Goal: Information Seeking & Learning: Find specific fact

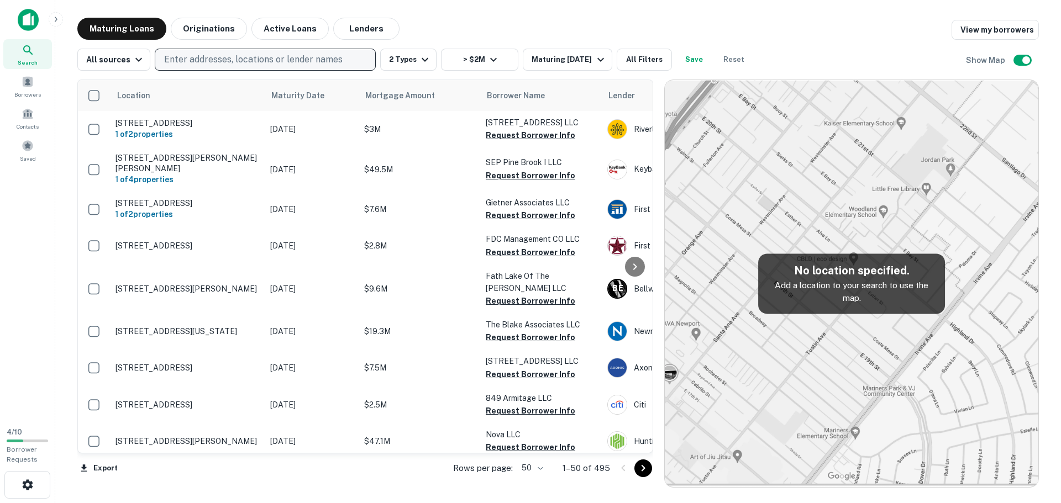
click at [256, 59] on p "Enter addresses, locations or lender names" at bounding box center [253, 59] width 178 height 13
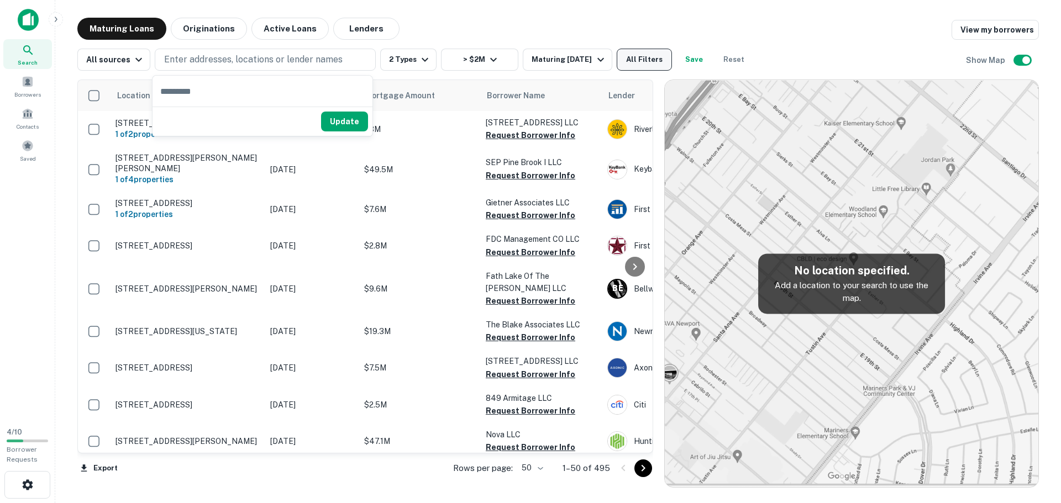
click at [635, 58] on button "All Filters" at bounding box center [644, 60] width 55 height 22
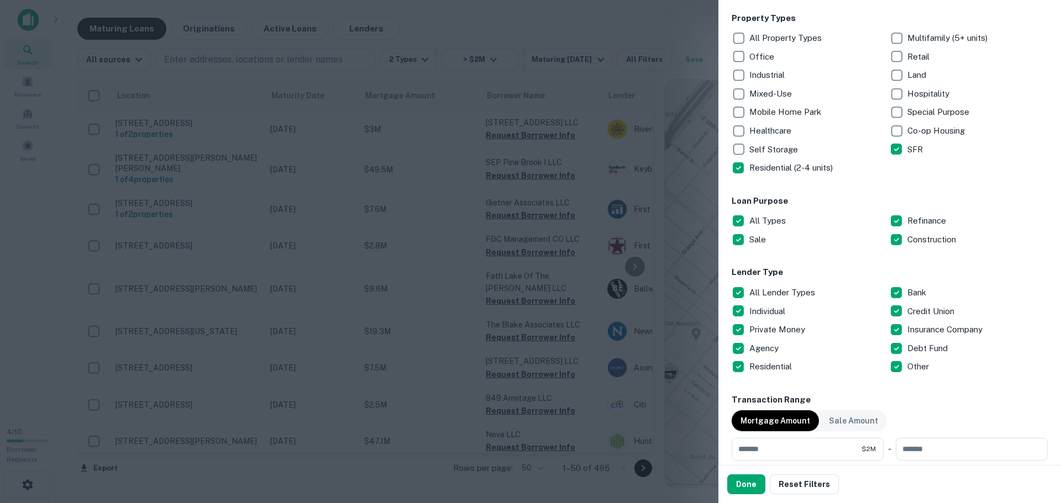
scroll to position [276, 0]
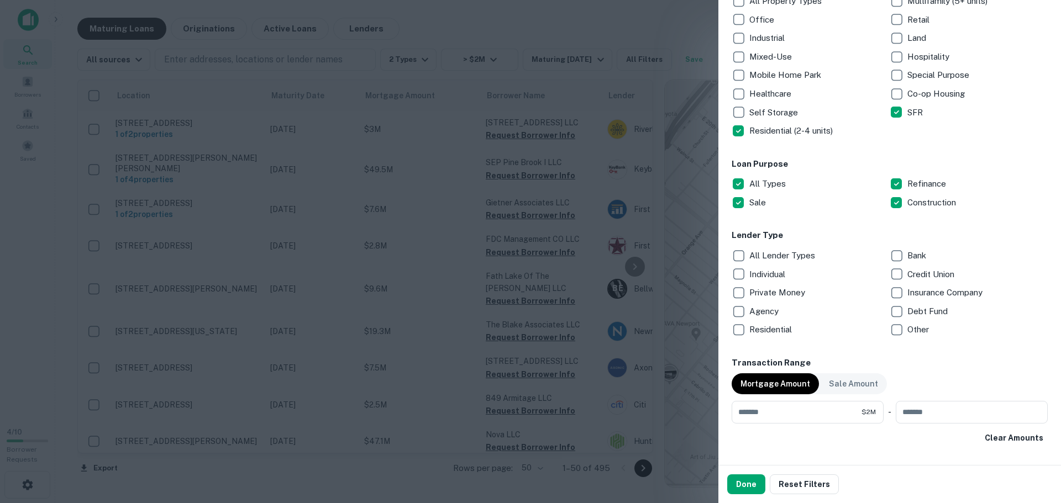
click at [767, 297] on p "Private Money" at bounding box center [778, 292] width 58 height 13
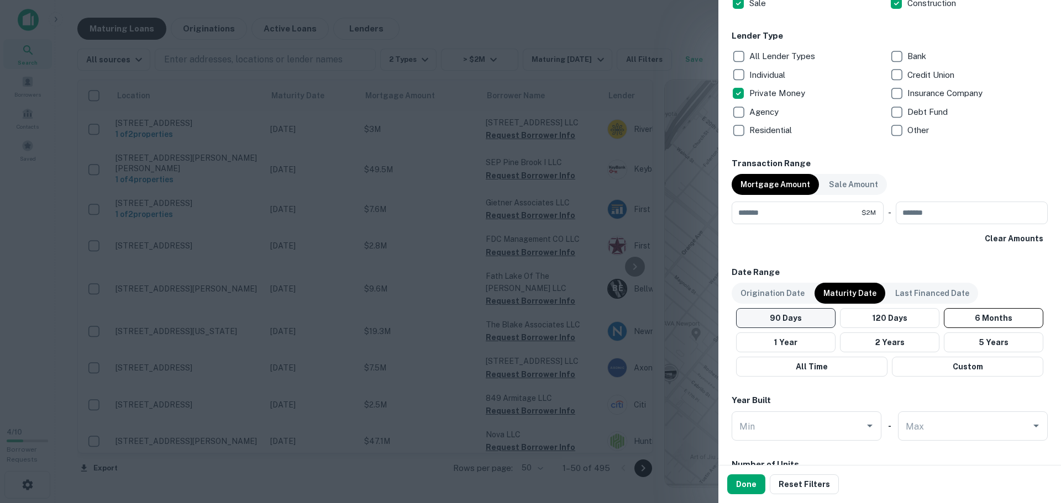
scroll to position [497, 0]
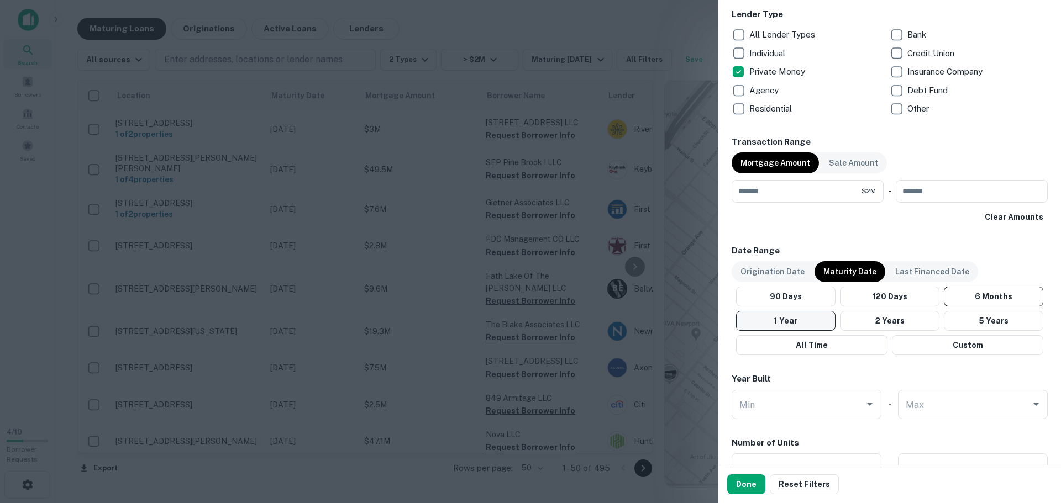
click at [811, 317] on button "1 Year" at bounding box center [785, 321] width 99 height 20
click at [749, 485] on button "Done" at bounding box center [746, 485] width 38 height 20
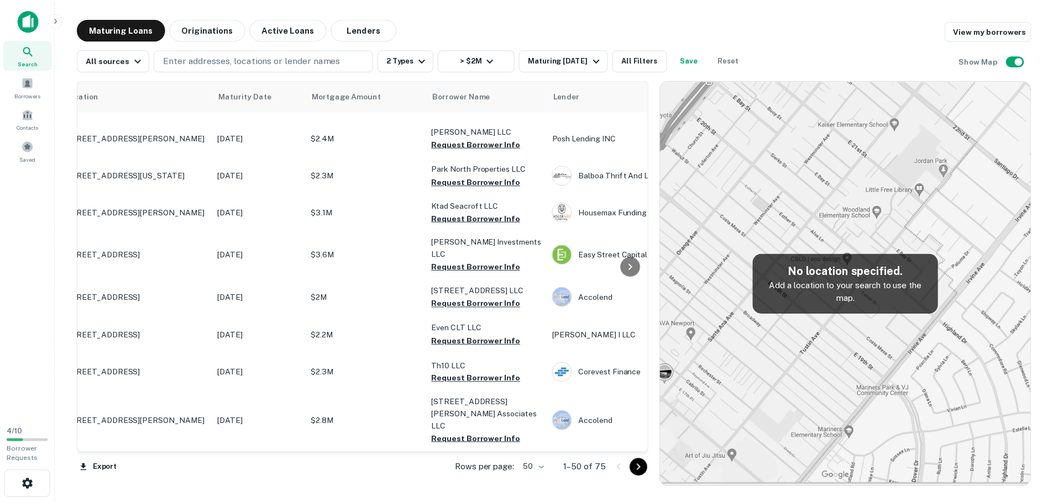
scroll to position [166, 0]
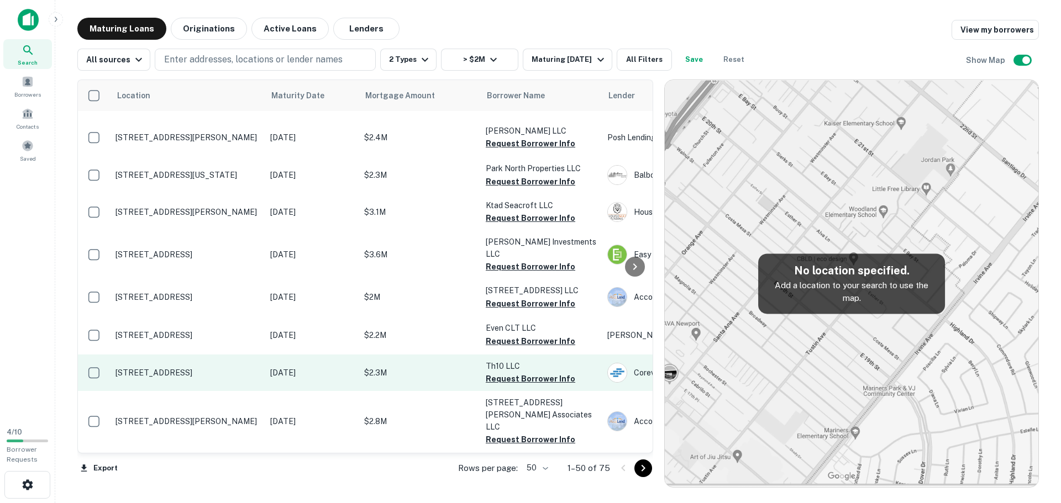
click at [148, 355] on td "[STREET_ADDRESS]" at bounding box center [187, 373] width 155 height 36
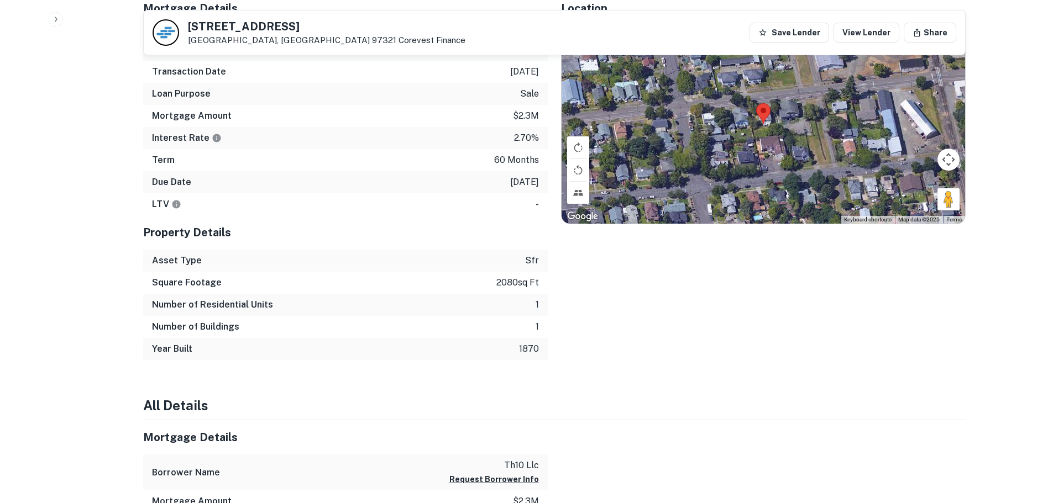
scroll to position [553, 0]
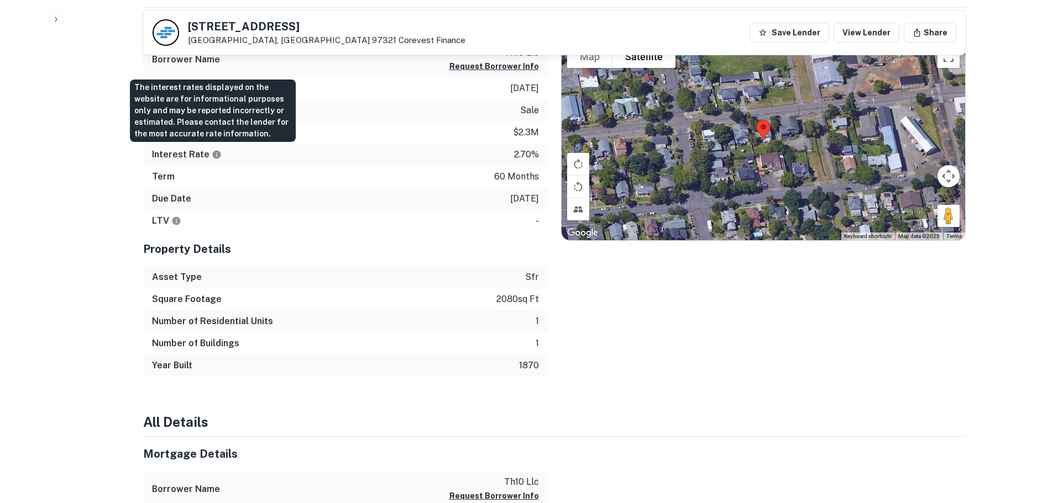
click at [213, 154] on icon "The interest rates displayed on the website are for informational purposes only…" at bounding box center [217, 155] width 10 height 10
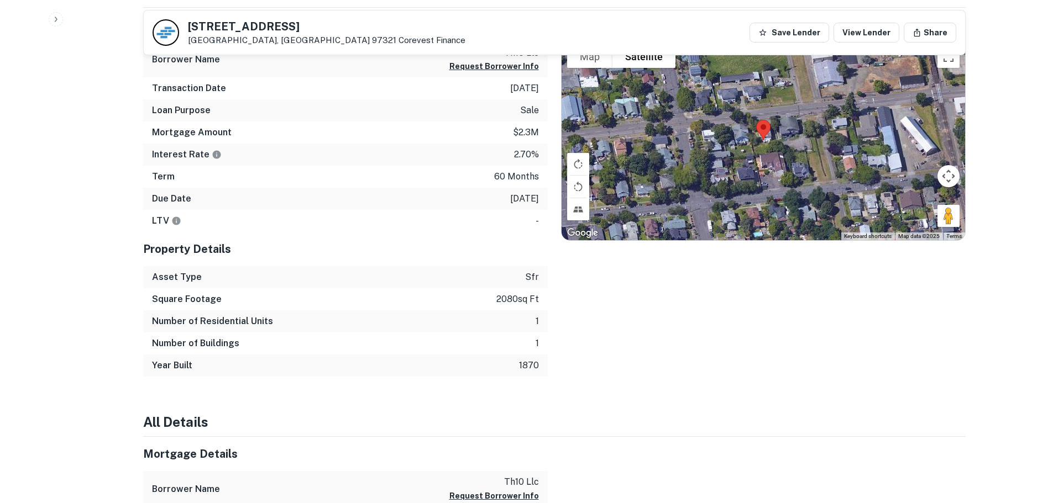
click at [465, 137] on div "Mortgage Amount $2.3m" at bounding box center [345, 133] width 404 height 22
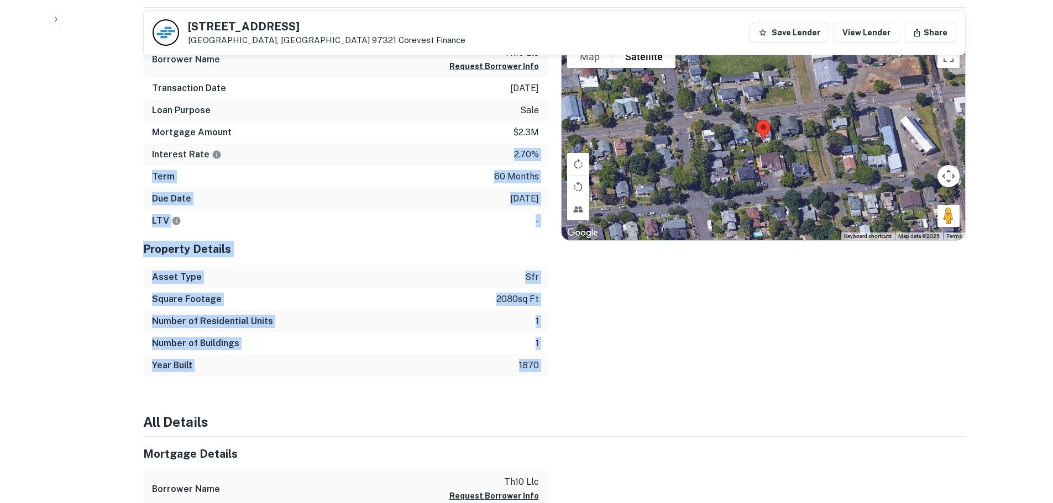
drag, startPoint x: 497, startPoint y: 155, endPoint x: 550, endPoint y: 161, distance: 52.8
click at [550, 161] on div "Mortgage Details Borrower Name th10 llc Request Borrower Info Transaction Date …" at bounding box center [547, 193] width 835 height 370
click at [541, 160] on div "Interest Rate 2.70%" at bounding box center [345, 155] width 404 height 22
click at [474, 159] on div "Interest Rate 2.70%" at bounding box center [345, 155] width 404 height 22
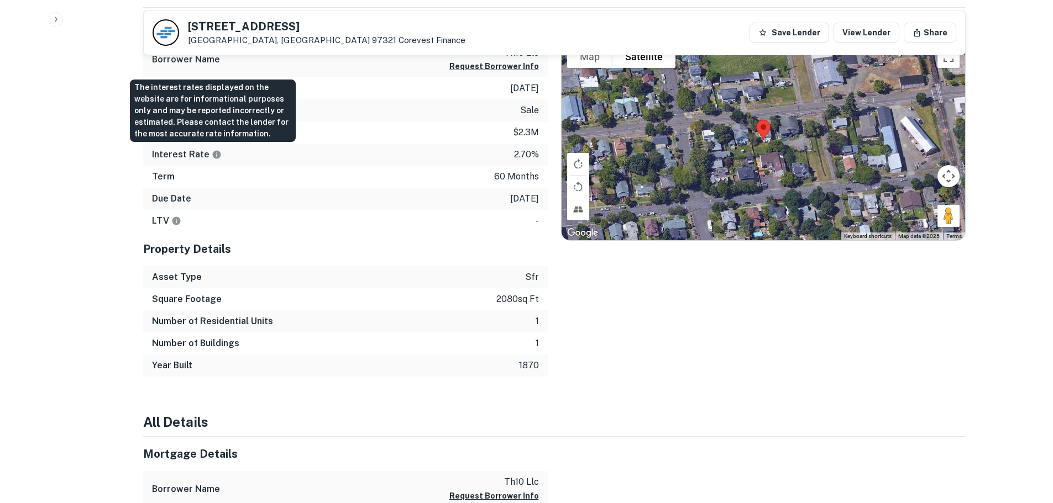
click at [212, 156] on icon "The interest rates displayed on the website are for informational purposes only…" at bounding box center [216, 154] width 8 height 8
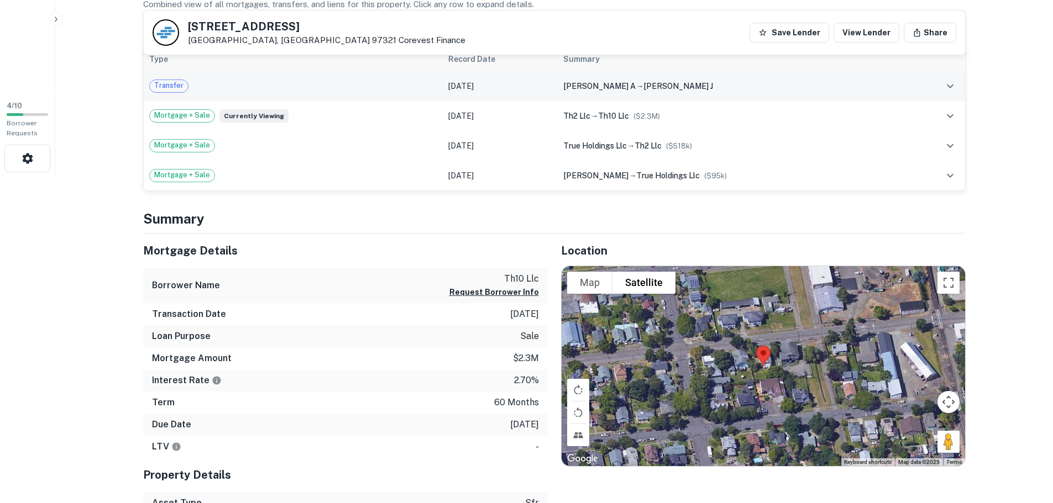
scroll to position [332, 0]
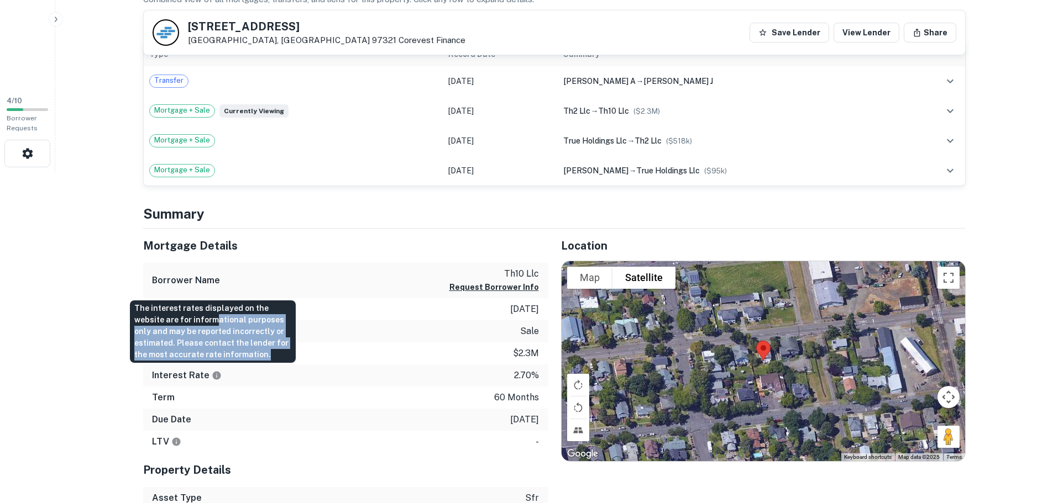
drag, startPoint x: 186, startPoint y: 316, endPoint x: 267, endPoint y: 357, distance: 91.2
click at [267, 357] on div "The interest rates displayed on the website are for informational purposes only…" at bounding box center [213, 332] width 166 height 62
click at [270, 358] on div "The interest rates displayed on the website are for informational purposes only…" at bounding box center [213, 332] width 166 height 62
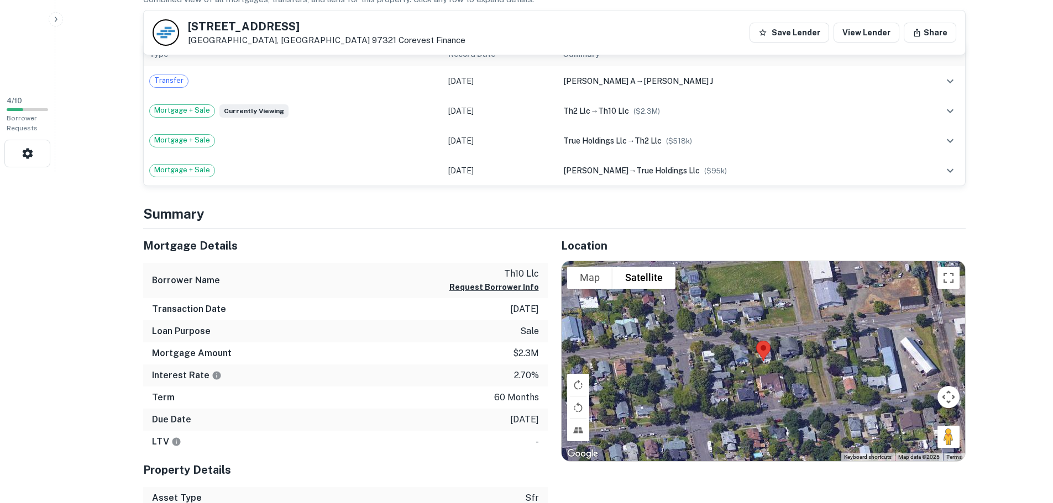
drag, startPoint x: 82, startPoint y: 362, endPoint x: 91, endPoint y: 359, distance: 9.3
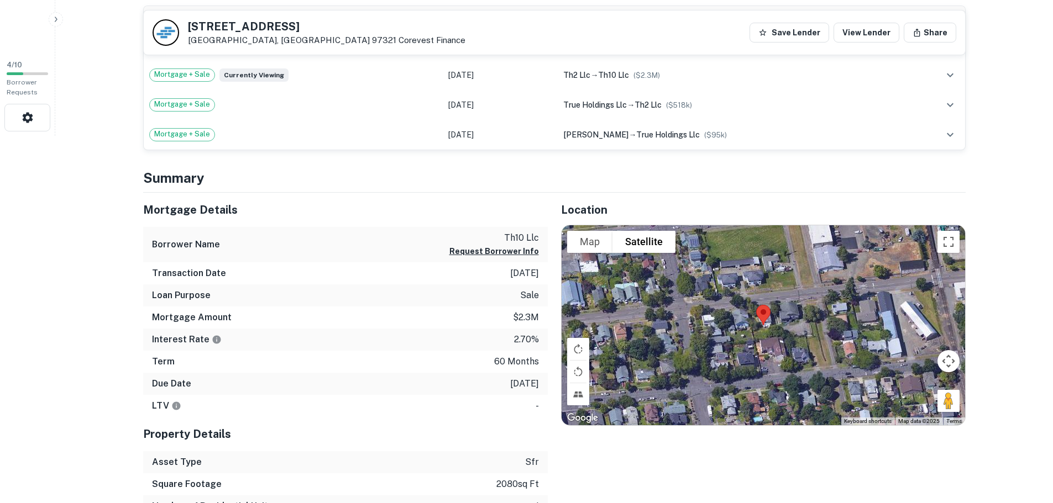
scroll to position [387, 0]
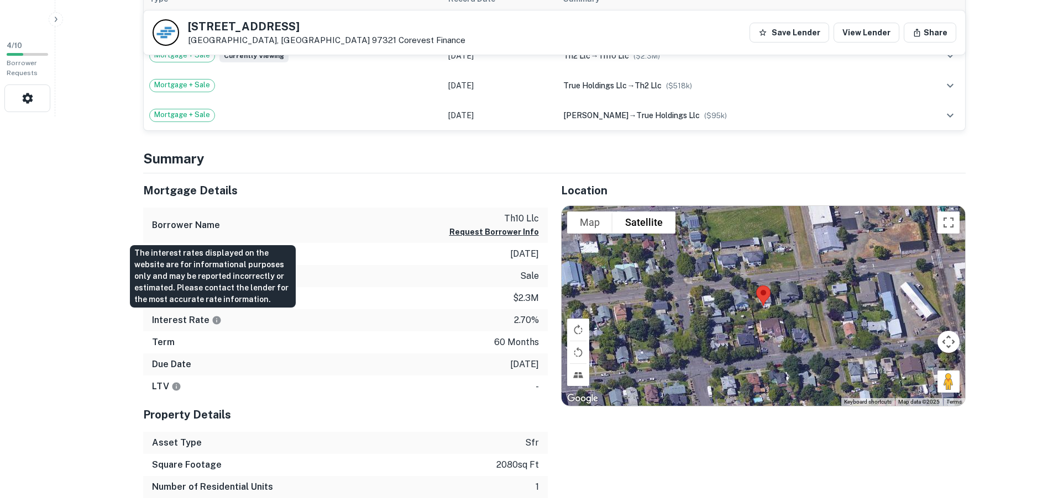
click at [212, 320] on icon "The interest rates displayed on the website are for informational purposes only…" at bounding box center [216, 320] width 8 height 8
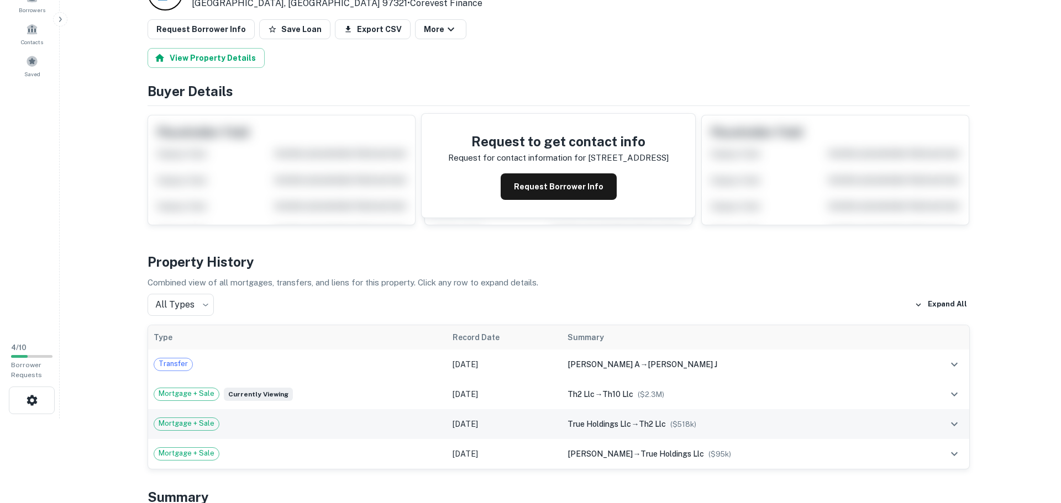
scroll to position [0, 0]
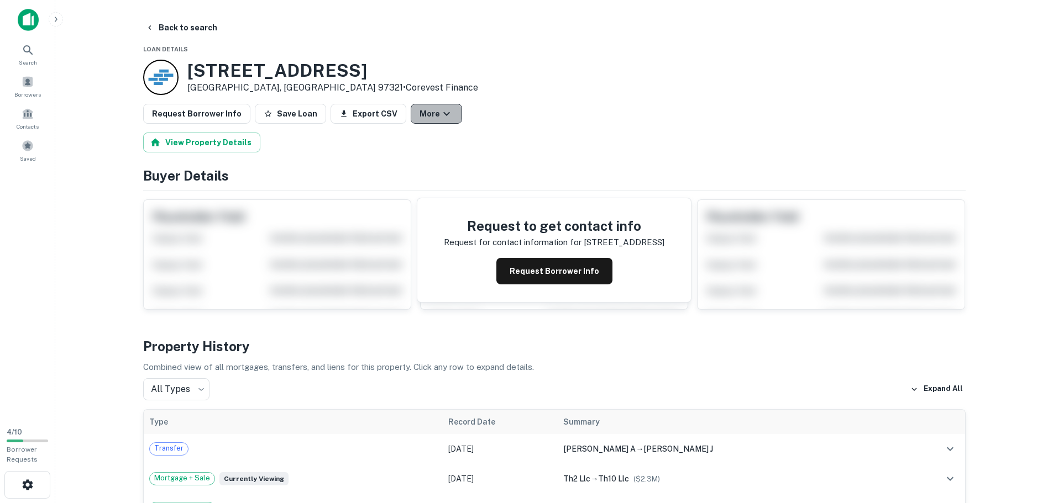
click at [440, 120] on icon "button" at bounding box center [446, 113] width 13 height 13
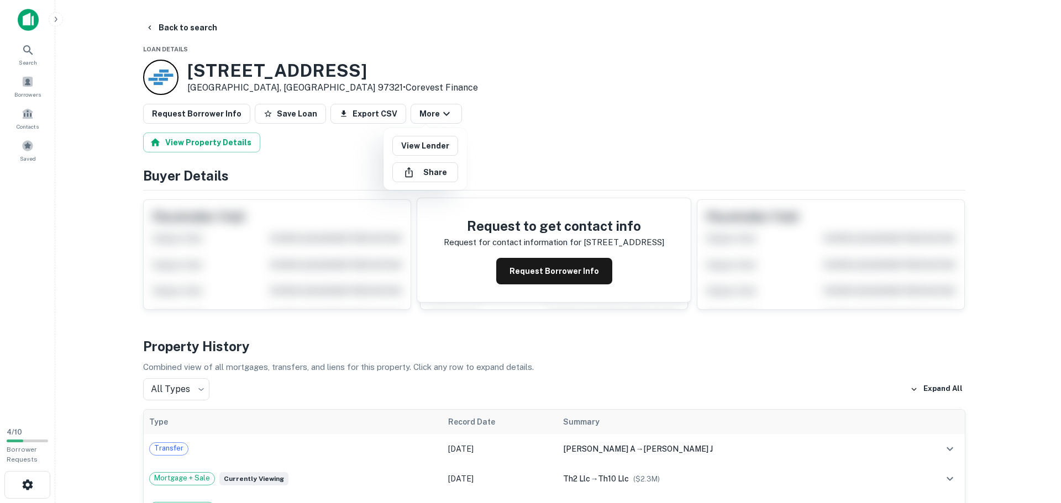
click at [481, 124] on div at bounding box center [530, 251] width 1061 height 503
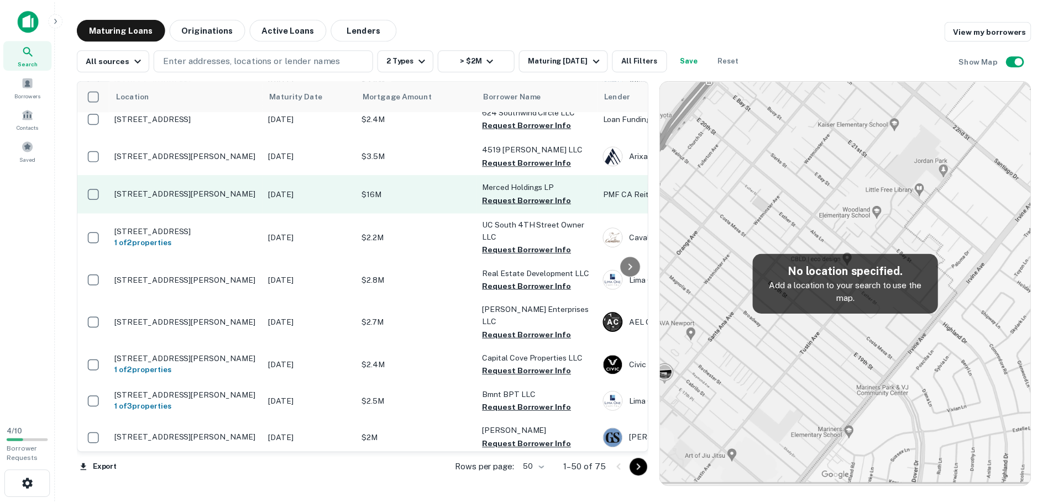
scroll to position [663, 0]
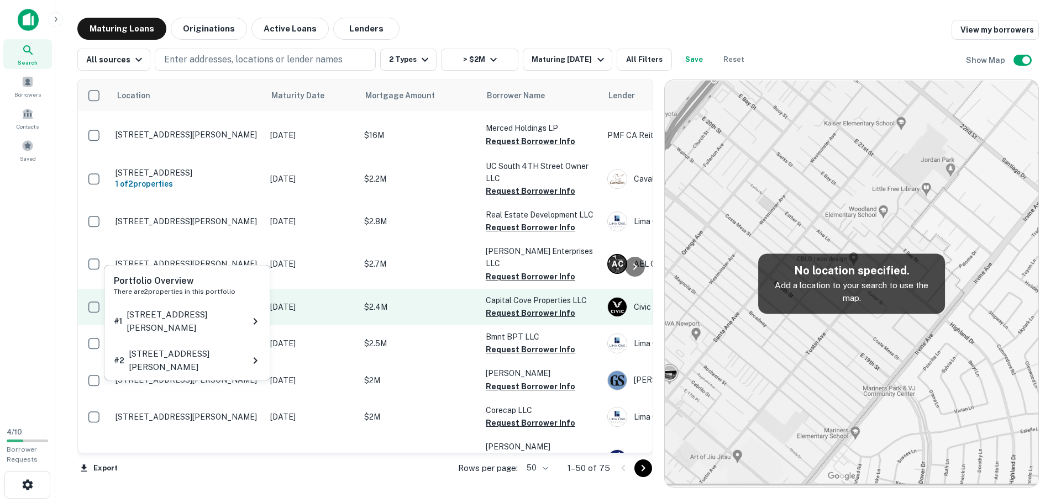
click at [240, 306] on h6 "1 of 2 properties" at bounding box center [187, 312] width 144 height 12
